Goal: Task Accomplishment & Management: Complete application form

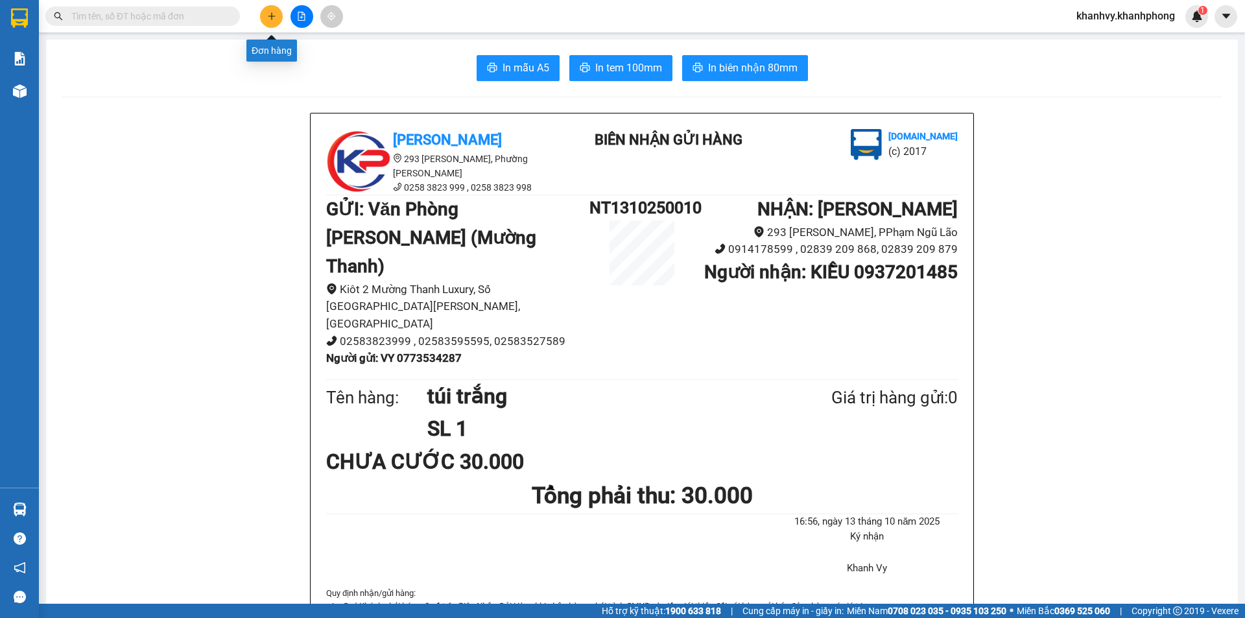
click at [277, 12] on button at bounding box center [271, 16] width 23 height 23
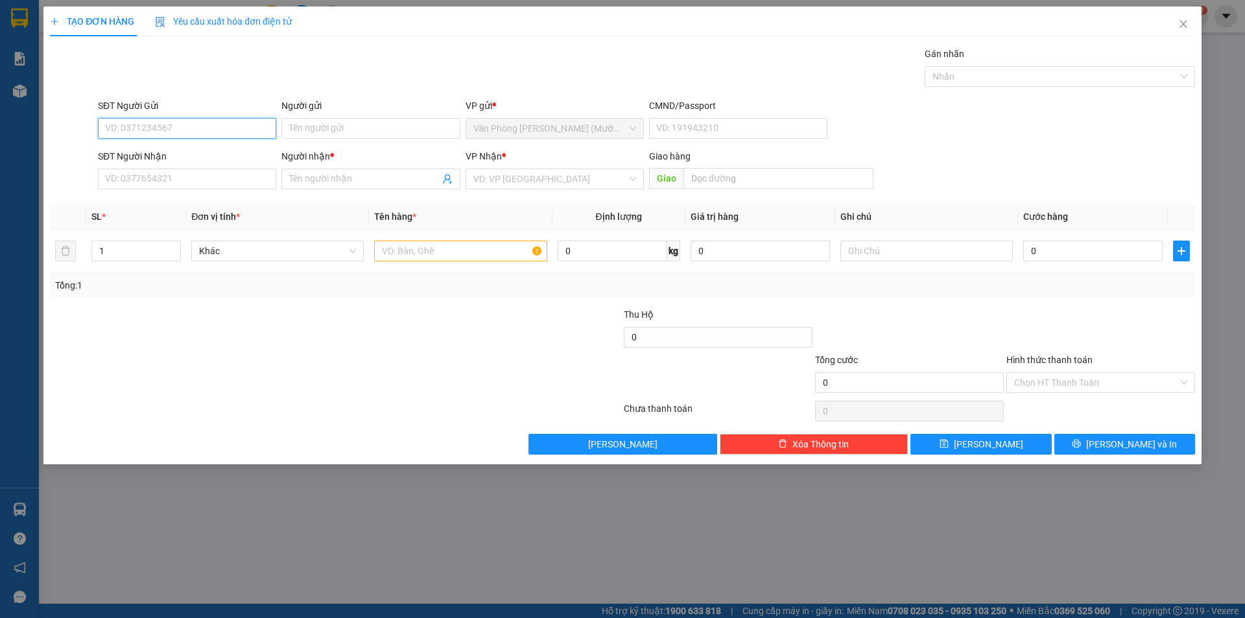
click at [185, 131] on input "SĐT Người Gửi" at bounding box center [187, 128] width 178 height 21
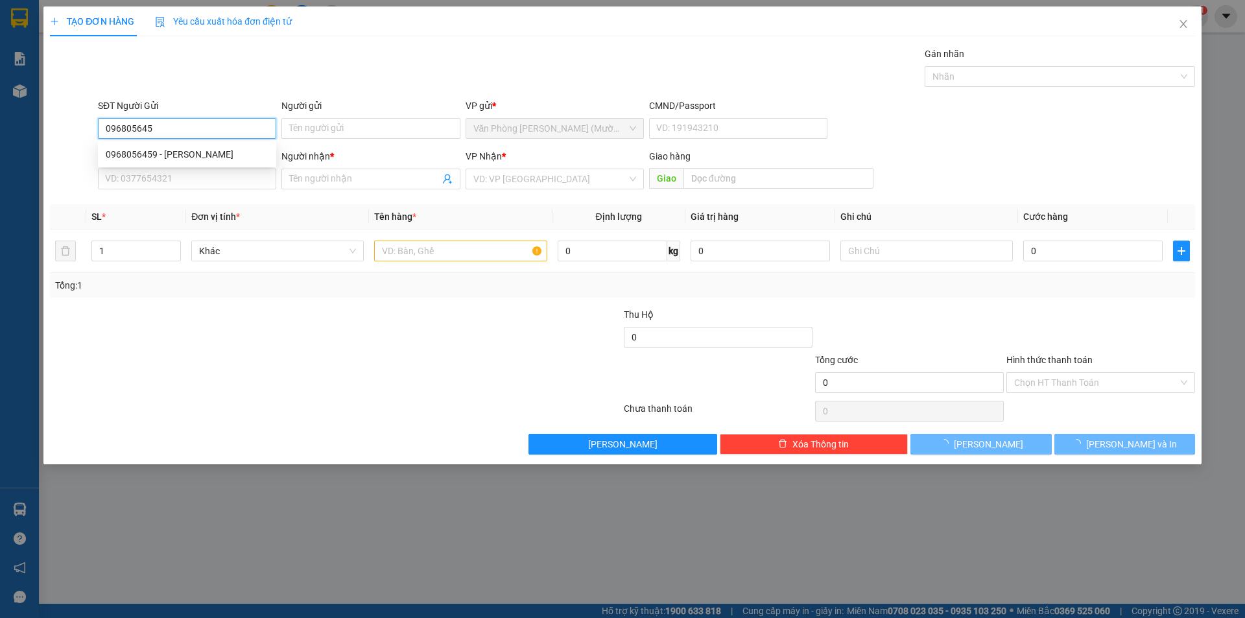
type input "0968056459"
click at [191, 159] on div "0968056459 - [PERSON_NAME]" at bounding box center [187, 154] width 163 height 14
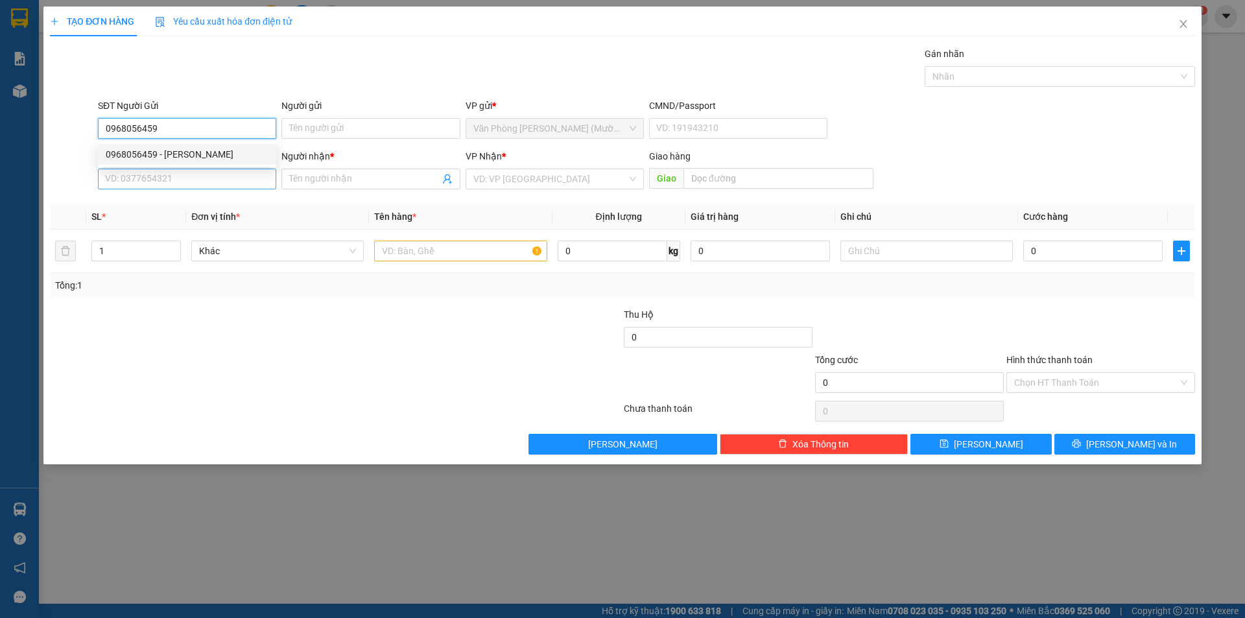
type input "HUỲNH"
type input "0968056459"
click at [189, 179] on input "SĐT Người Nhận" at bounding box center [187, 179] width 178 height 21
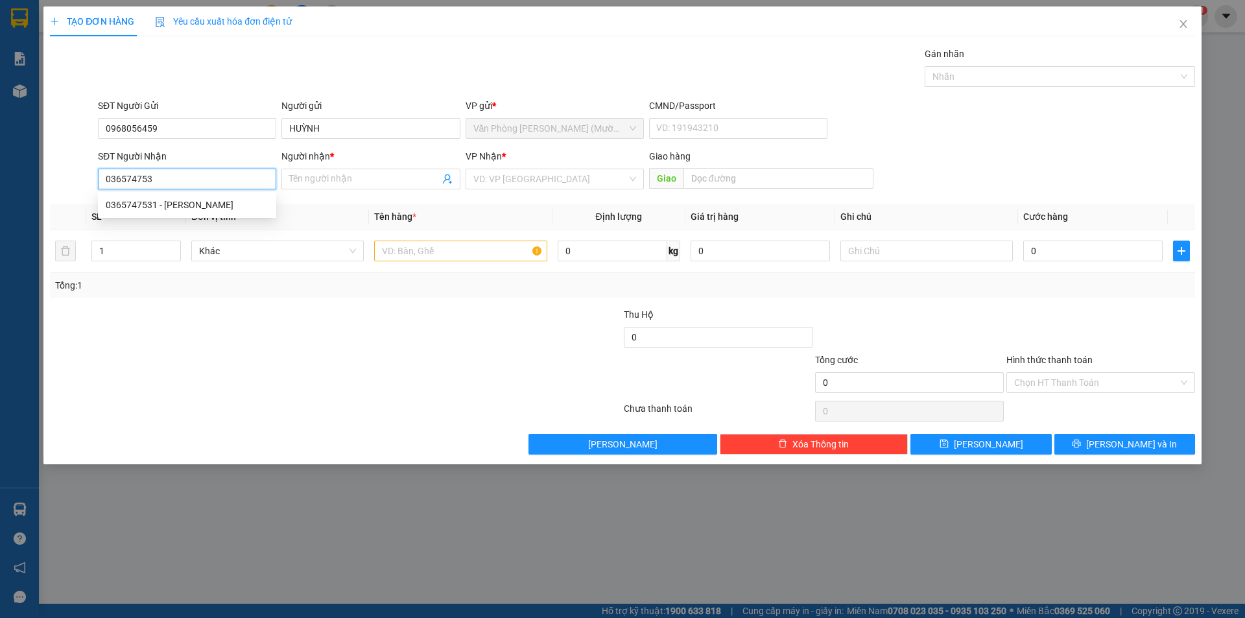
type input "0365747531"
click at [191, 207] on div "0365747531 - [PERSON_NAME]" at bounding box center [187, 205] width 163 height 14
type input "[PERSON_NAME]"
type input "0365747531"
click at [432, 247] on input "text" at bounding box center [460, 250] width 172 height 21
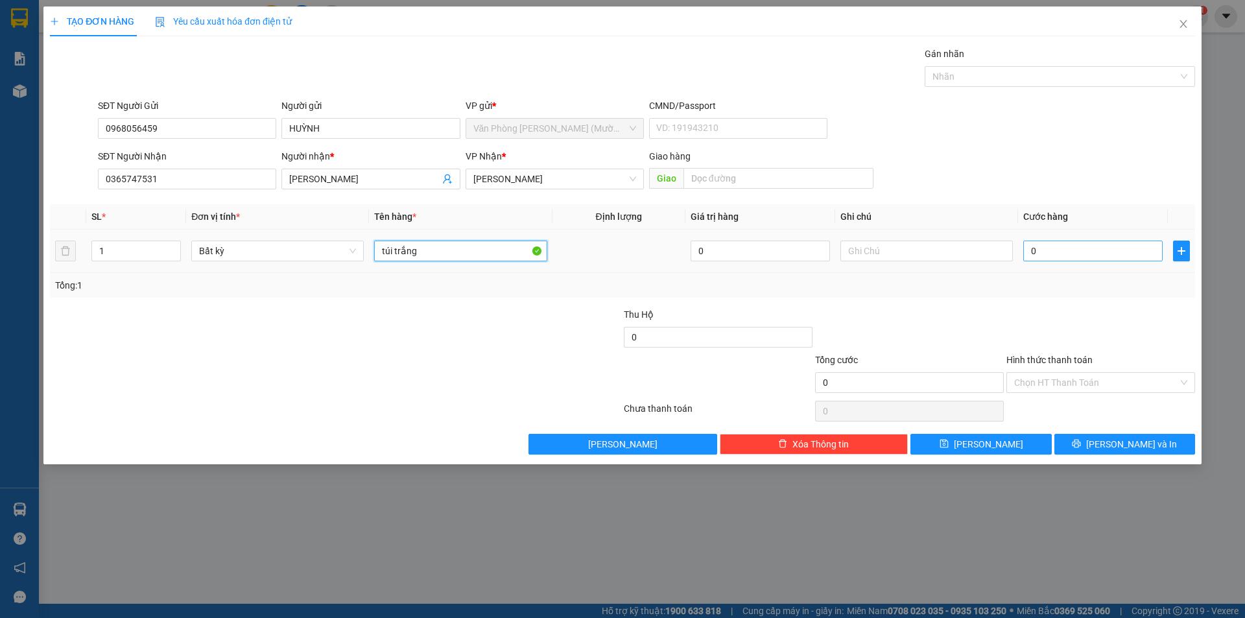
type input "túi trắng"
type input "2"
type input "20"
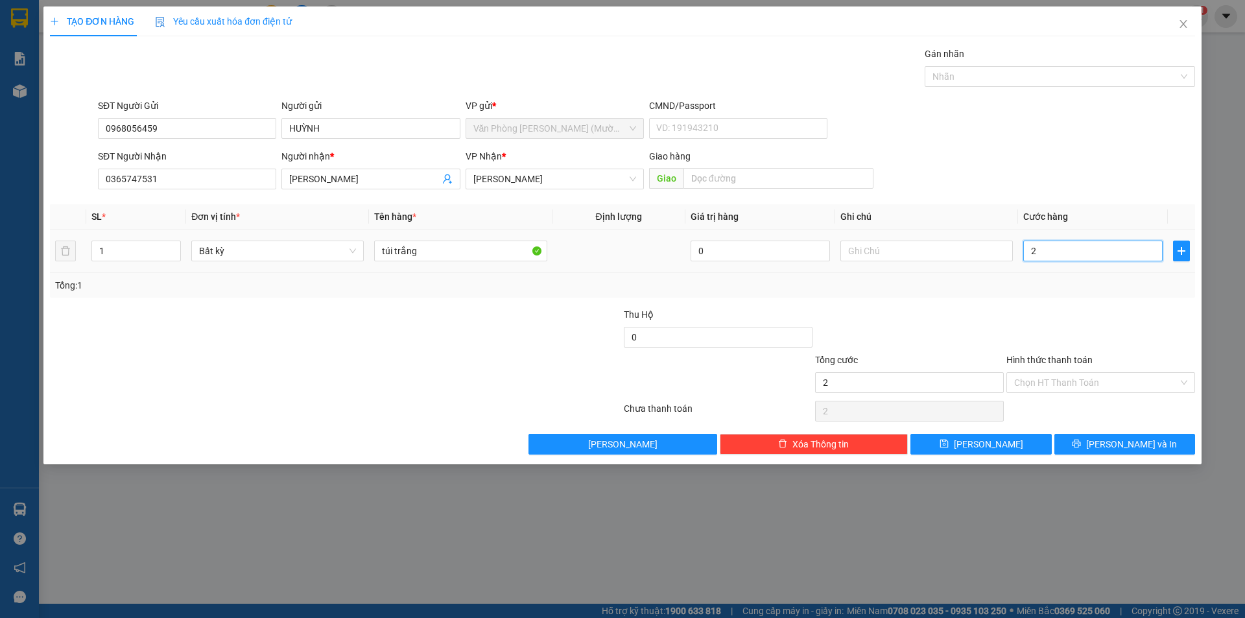
type input "20"
type input "20.000"
click at [1055, 334] on div at bounding box center [1100, 329] width 191 height 45
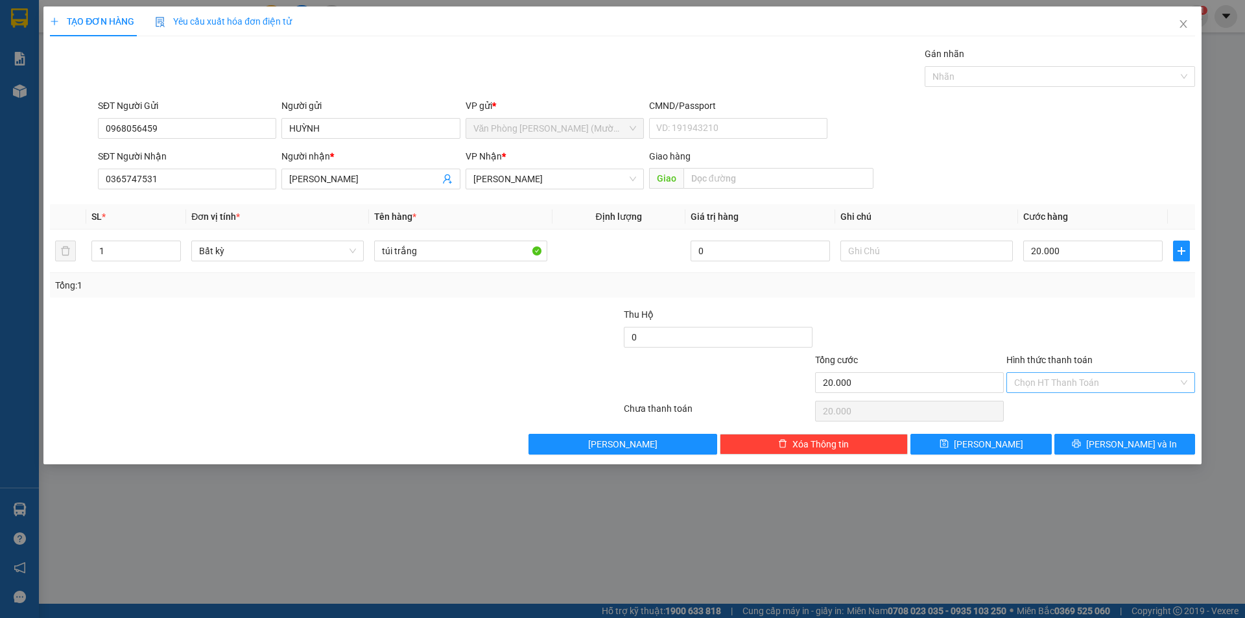
drag, startPoint x: 1070, startPoint y: 376, endPoint x: 1067, endPoint y: 392, distance: 16.4
click at [1070, 377] on input "Hình thức thanh toán" at bounding box center [1096, 382] width 164 height 19
click at [1058, 406] on div "Tại văn phòng" at bounding box center [1100, 408] width 173 height 14
type input "0"
click at [1077, 437] on button "[PERSON_NAME] và In" at bounding box center [1124, 444] width 141 height 21
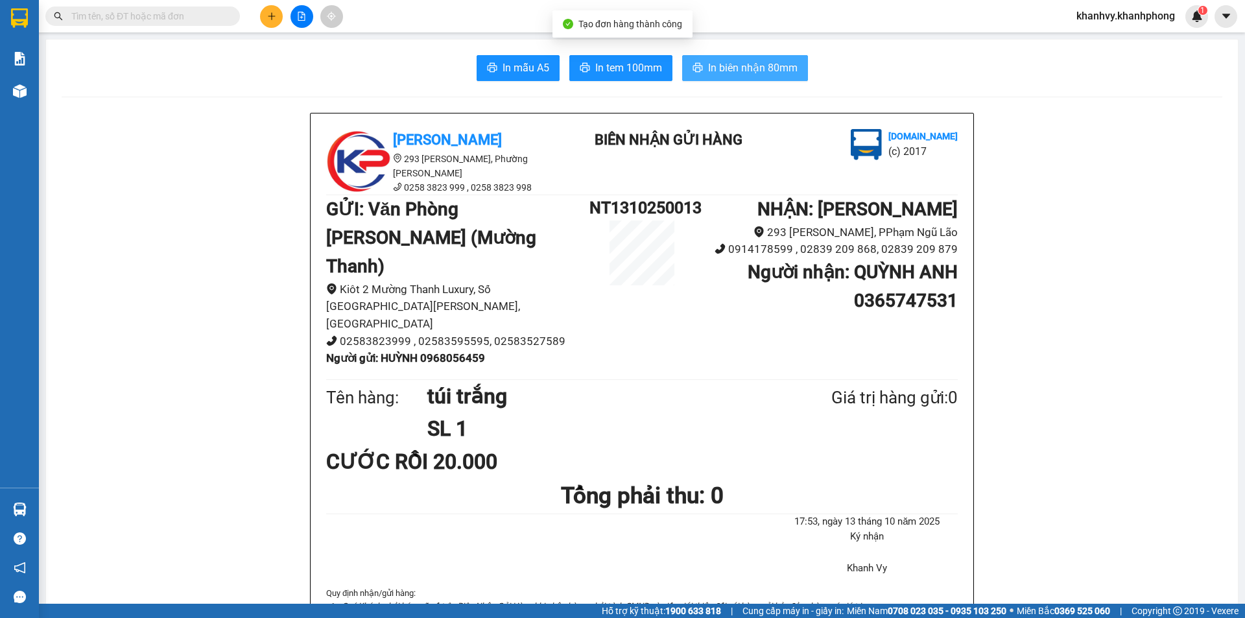
click at [708, 71] on span "In biên nhận 80mm" at bounding box center [752, 68] width 89 height 16
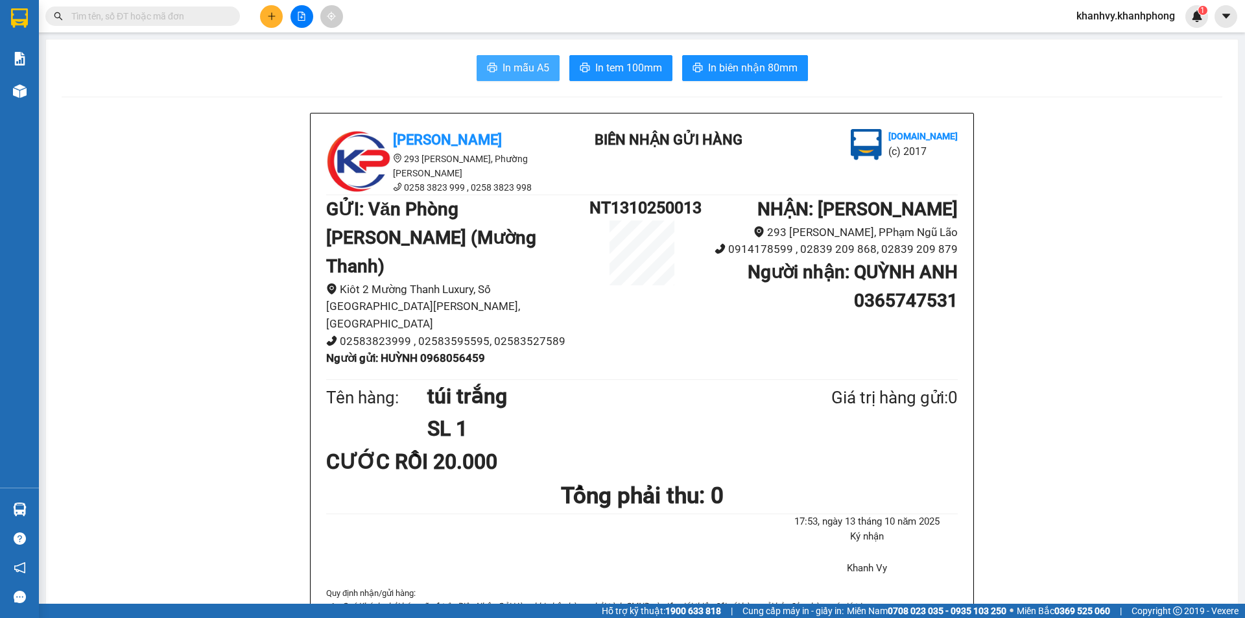
click at [523, 67] on span "In mẫu A5" at bounding box center [525, 68] width 47 height 16
